Goal: Navigation & Orientation: Find specific page/section

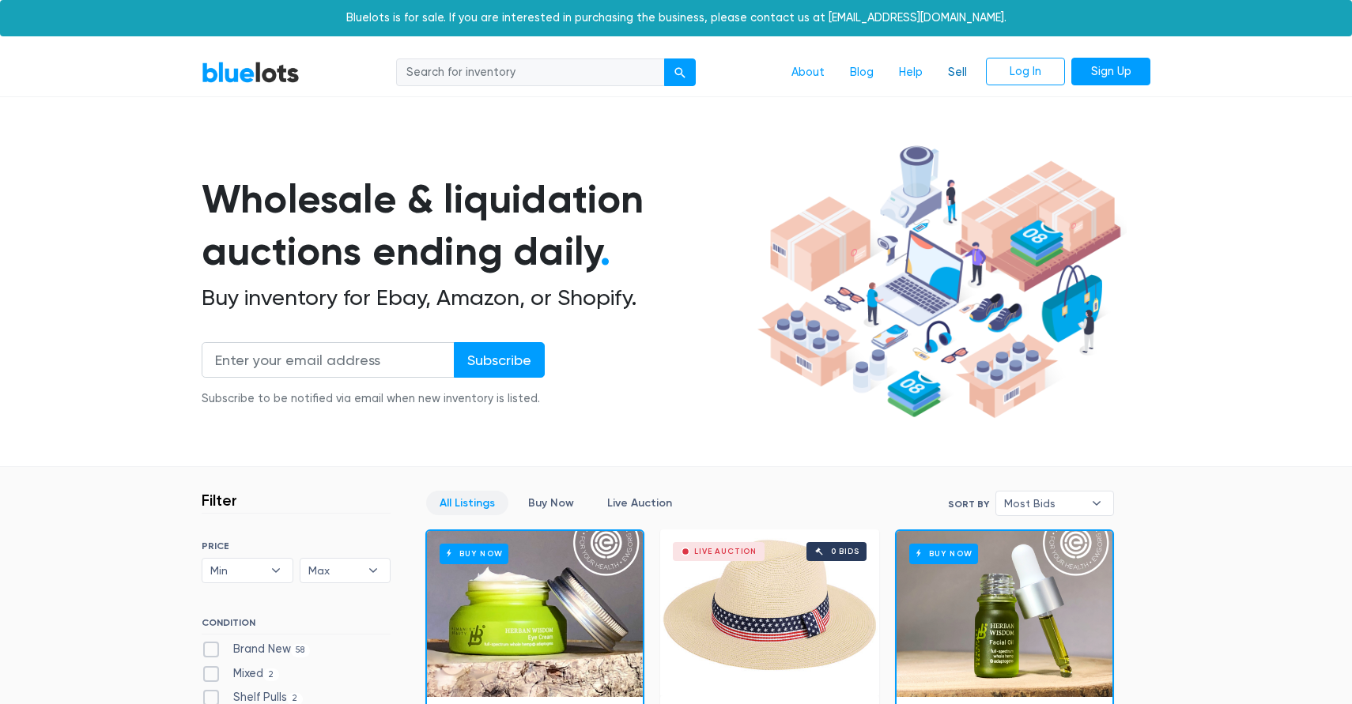
click at [958, 70] on link "Sell" at bounding box center [957, 73] width 44 height 30
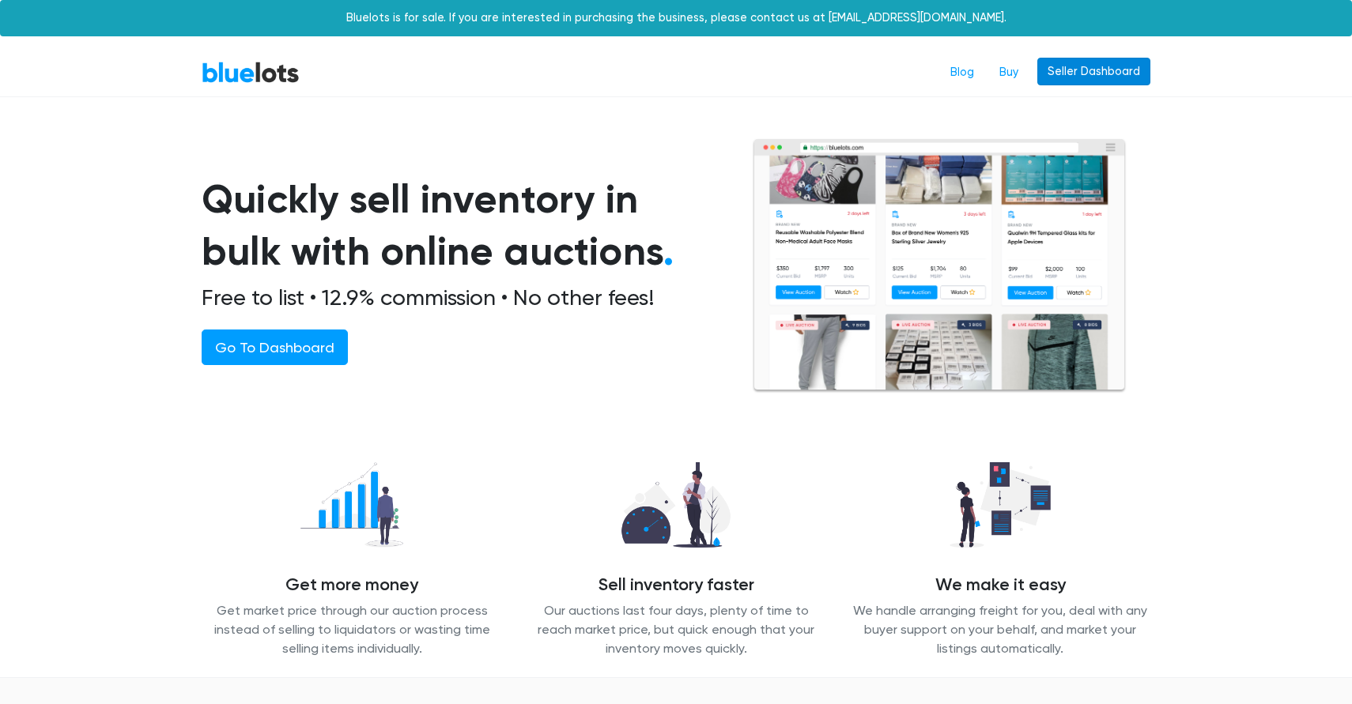
click at [1135, 74] on link "Seller Dashboard" at bounding box center [1093, 72] width 113 height 28
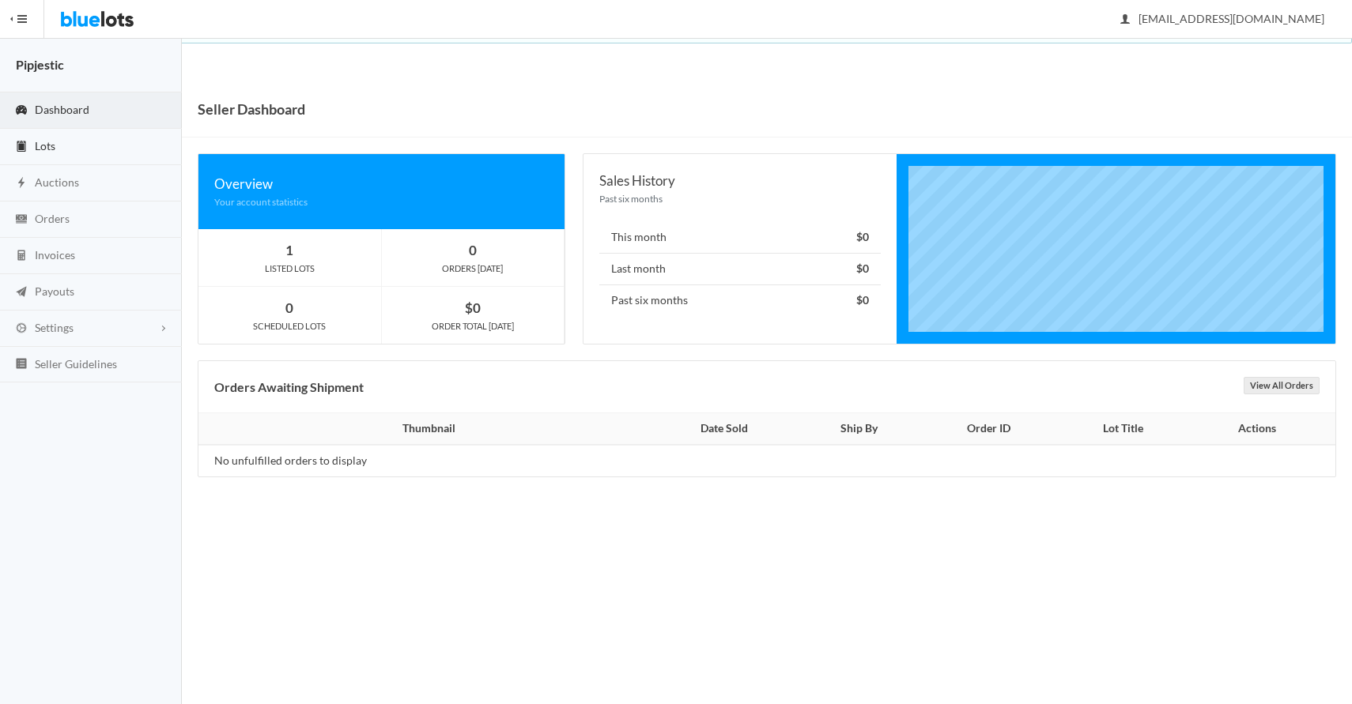
click at [76, 143] on link "Lots" at bounding box center [91, 147] width 182 height 36
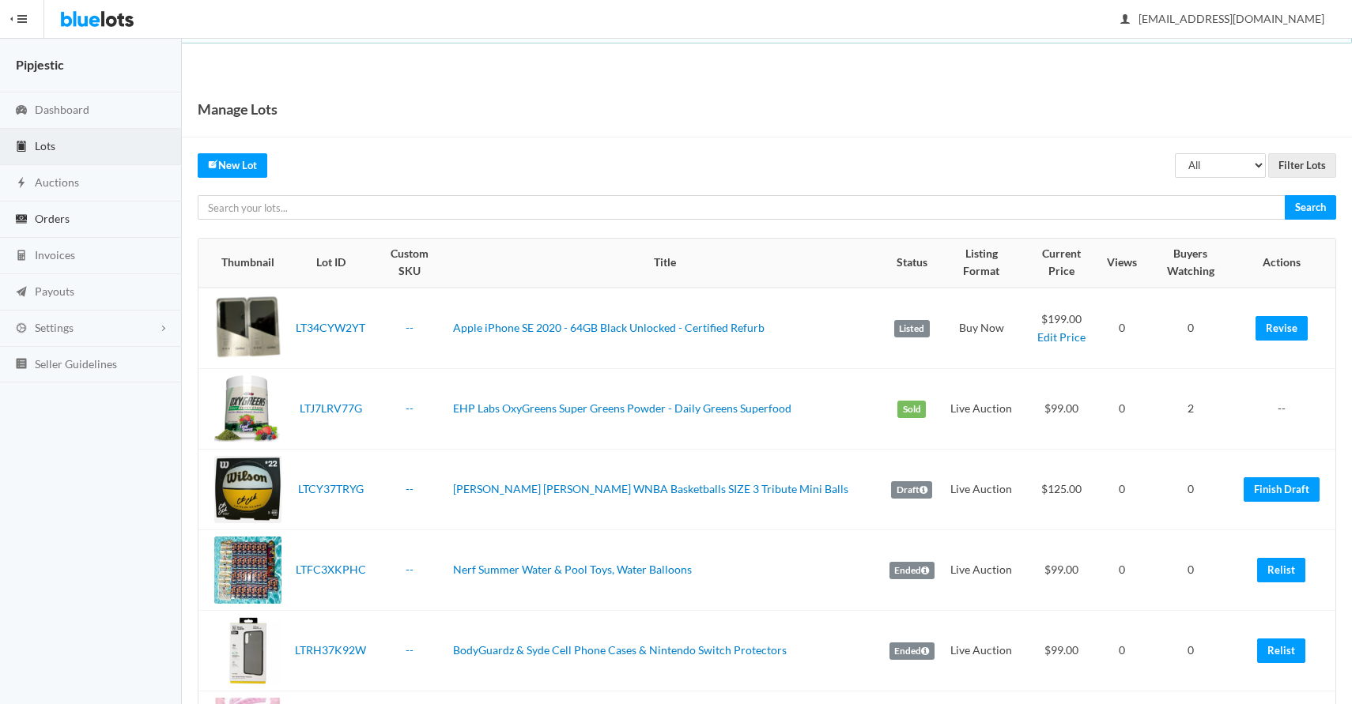
click at [62, 209] on link "Orders" at bounding box center [91, 220] width 182 height 36
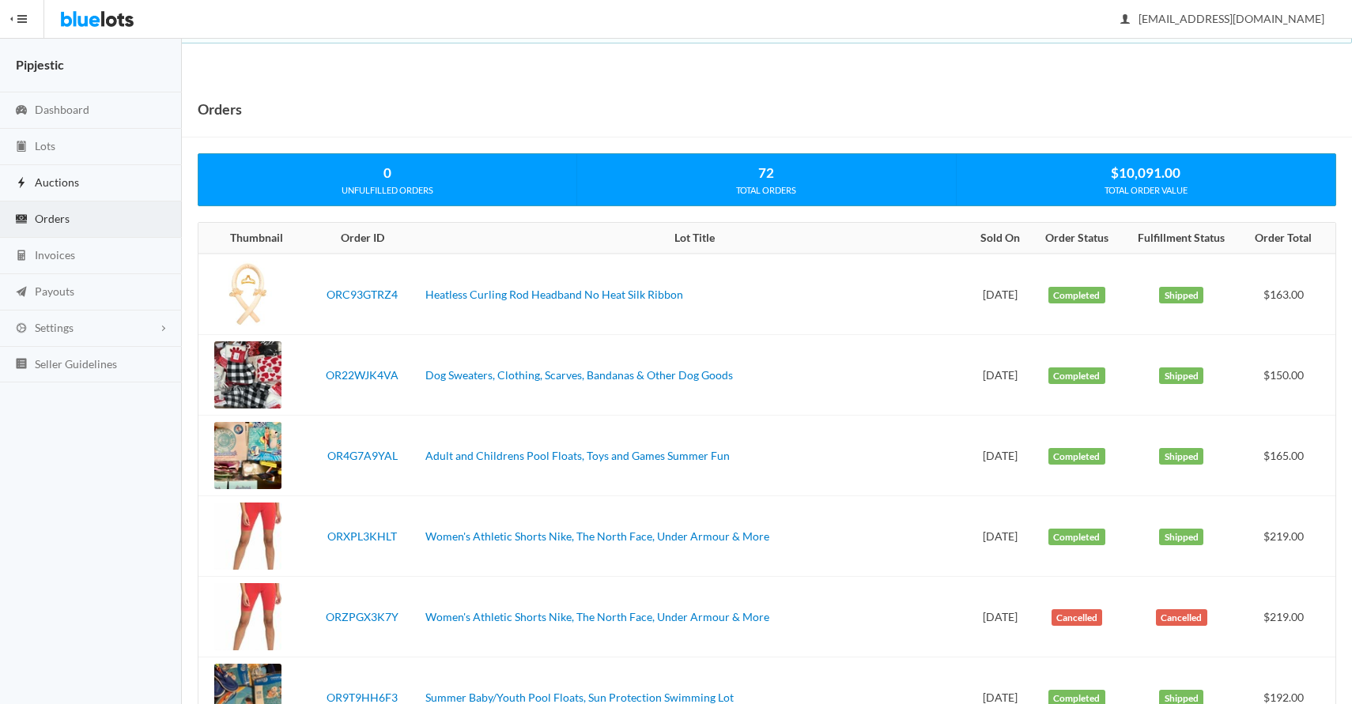
click at [62, 175] on span "Auctions" at bounding box center [57, 181] width 44 height 13
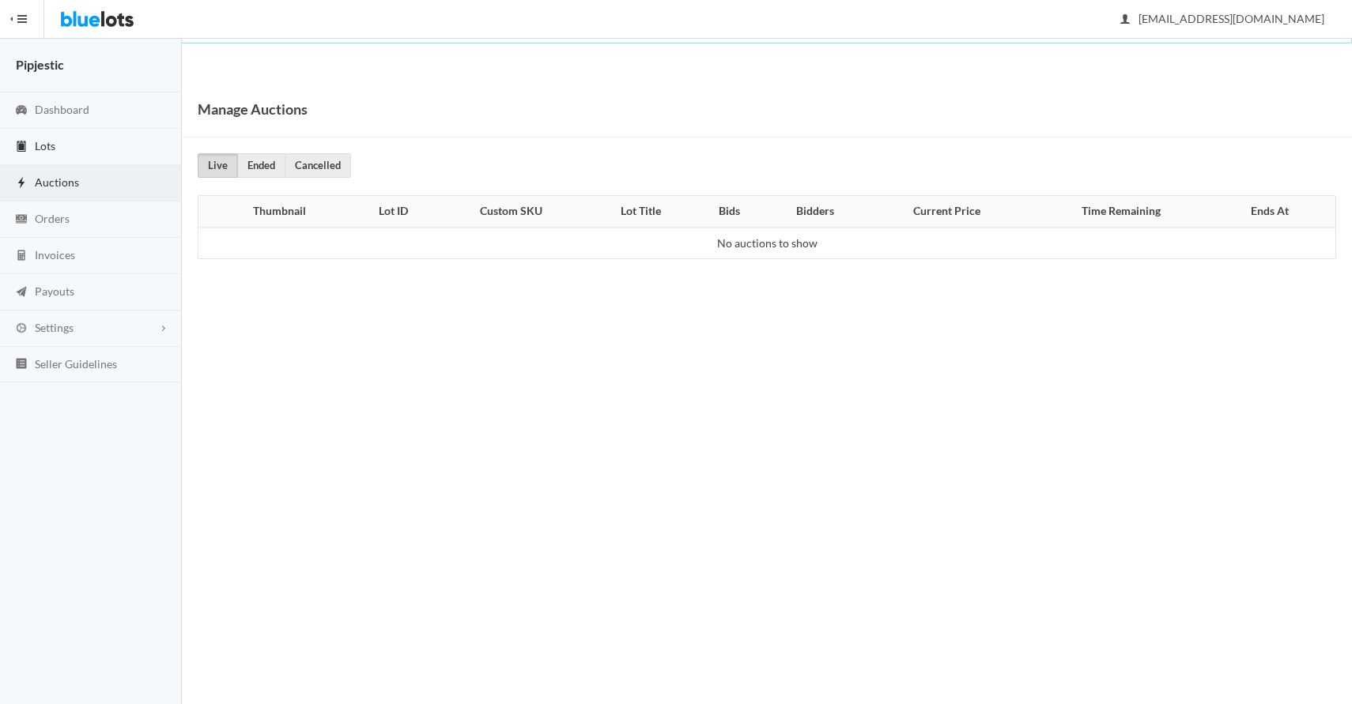
click at [77, 147] on link "Lots" at bounding box center [91, 147] width 182 height 36
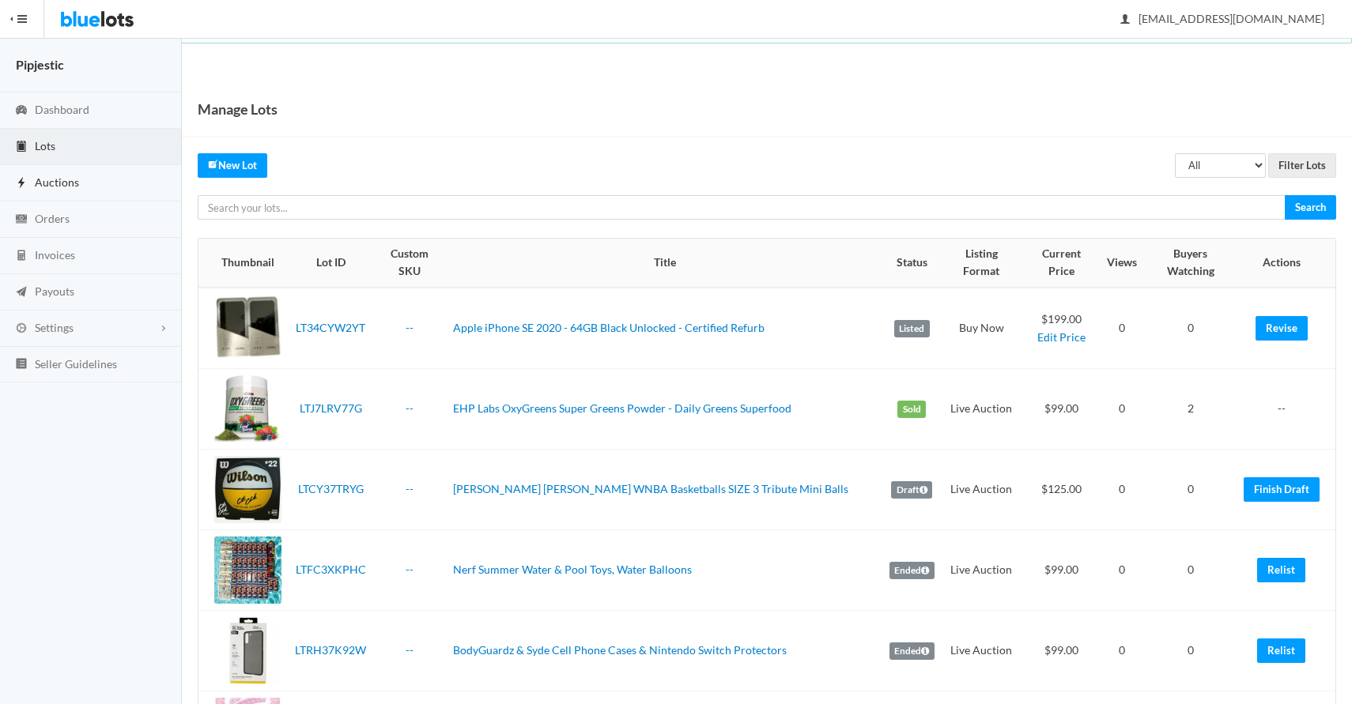
click at [77, 187] on link "Auctions" at bounding box center [91, 183] width 182 height 36
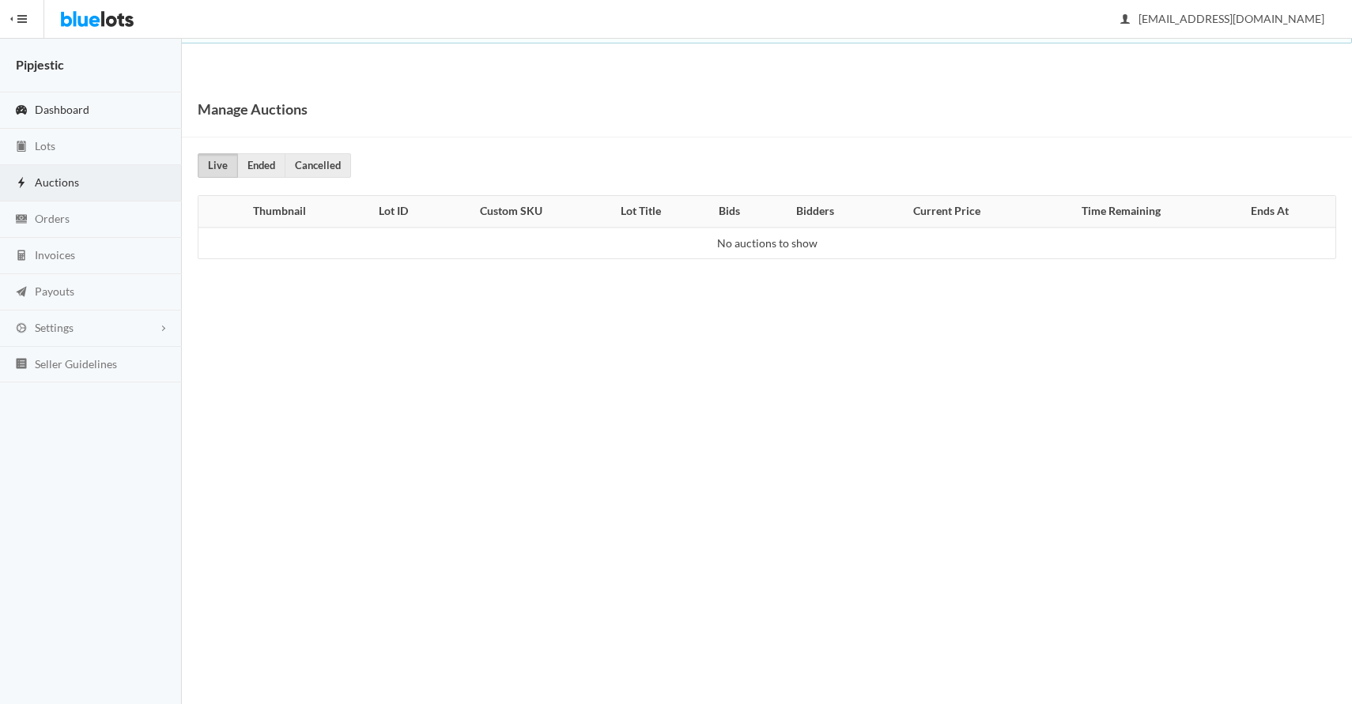
click at [63, 116] on link "Dashboard" at bounding box center [91, 110] width 182 height 36
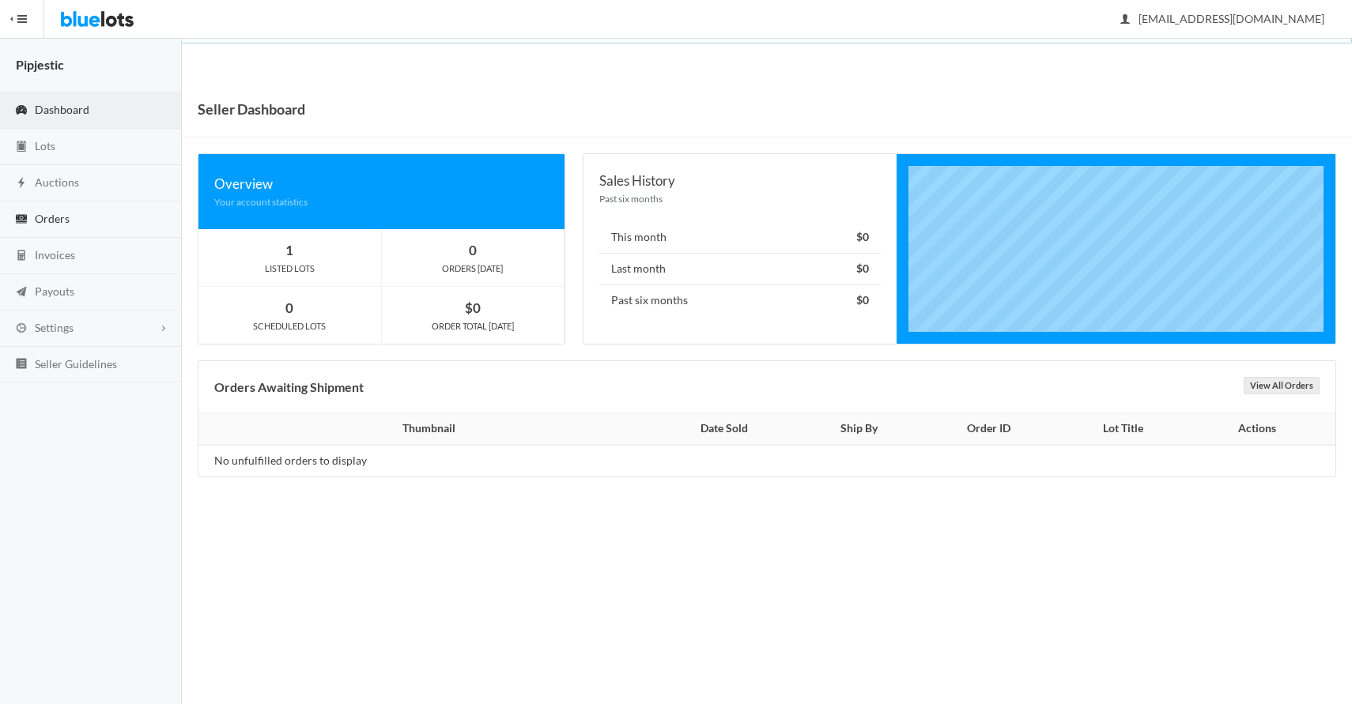
click at [71, 228] on link "Orders" at bounding box center [91, 220] width 182 height 36
